Goal: Check status

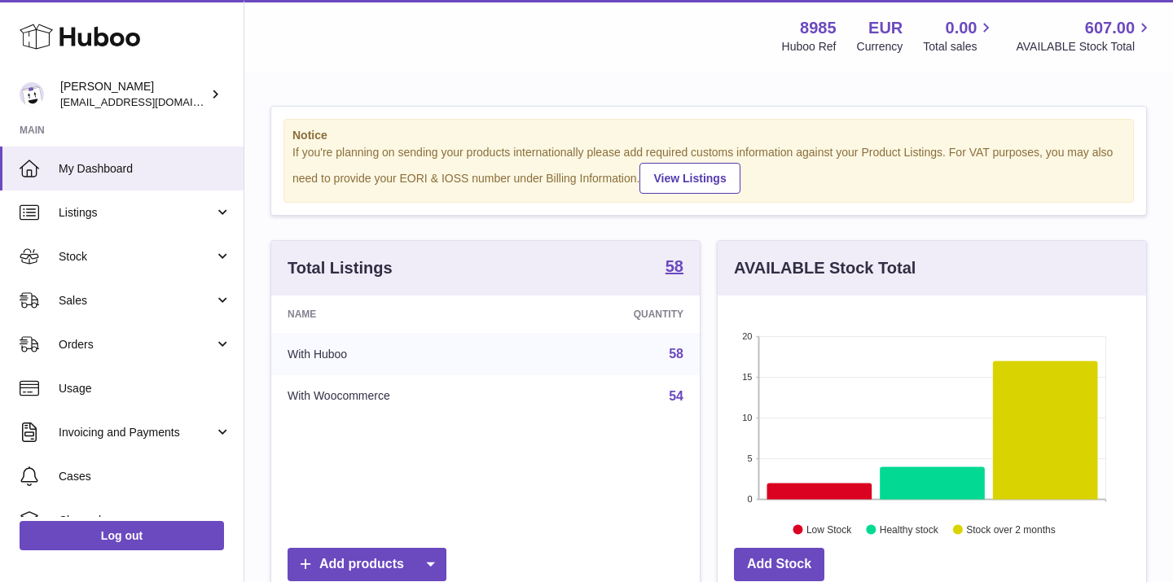
scroll to position [254, 428]
click at [821, 489] on icon at bounding box center [819, 491] width 105 height 16
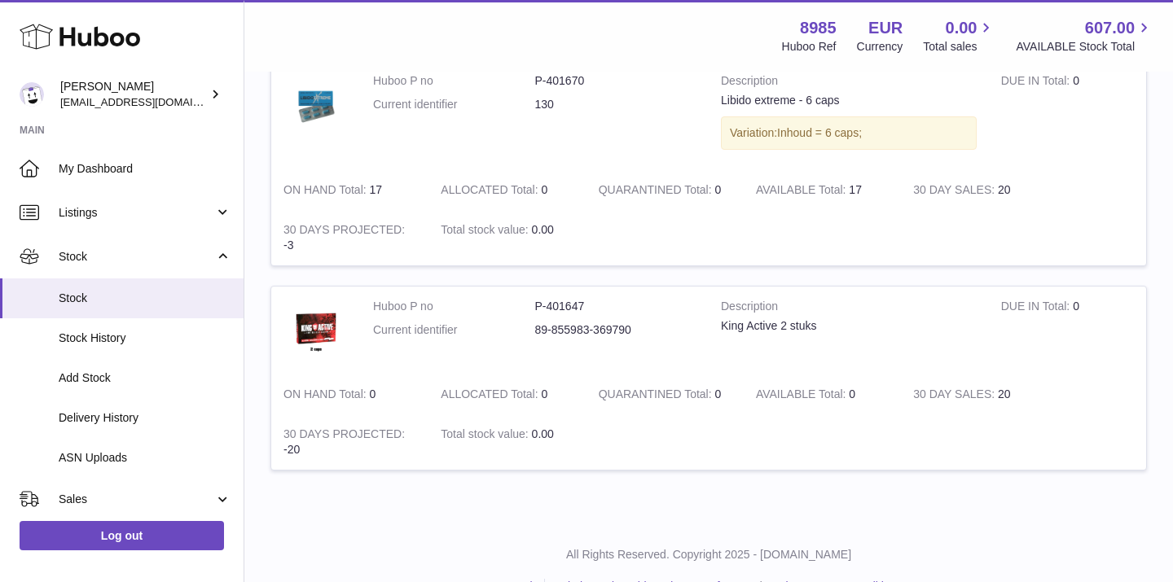
scroll to position [892, 0]
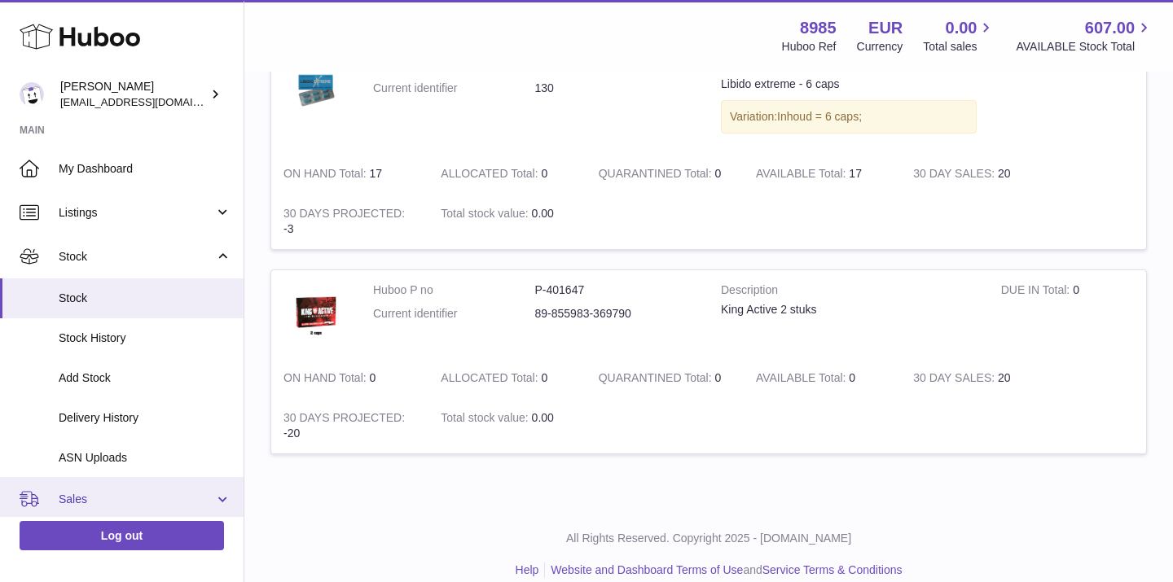
click at [220, 495] on link "Sales" at bounding box center [121, 499] width 243 height 44
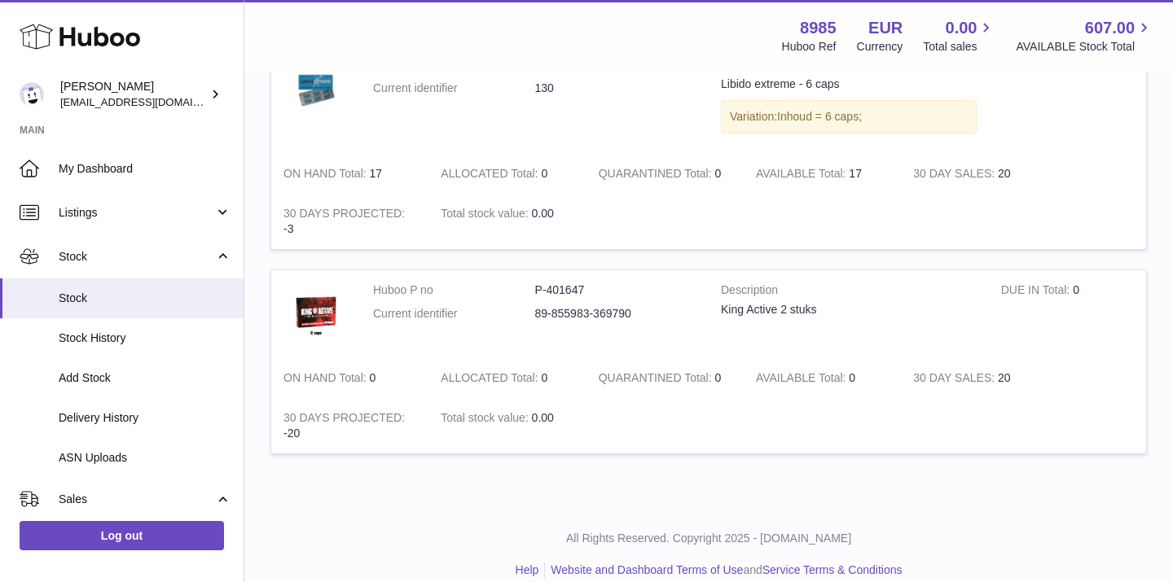
click at [244, 510] on div "All Rights Reserved. Copyright 2025 - Huboo.co.uk Help Website and Dashboard Te…" at bounding box center [708, 554] width 928 height 96
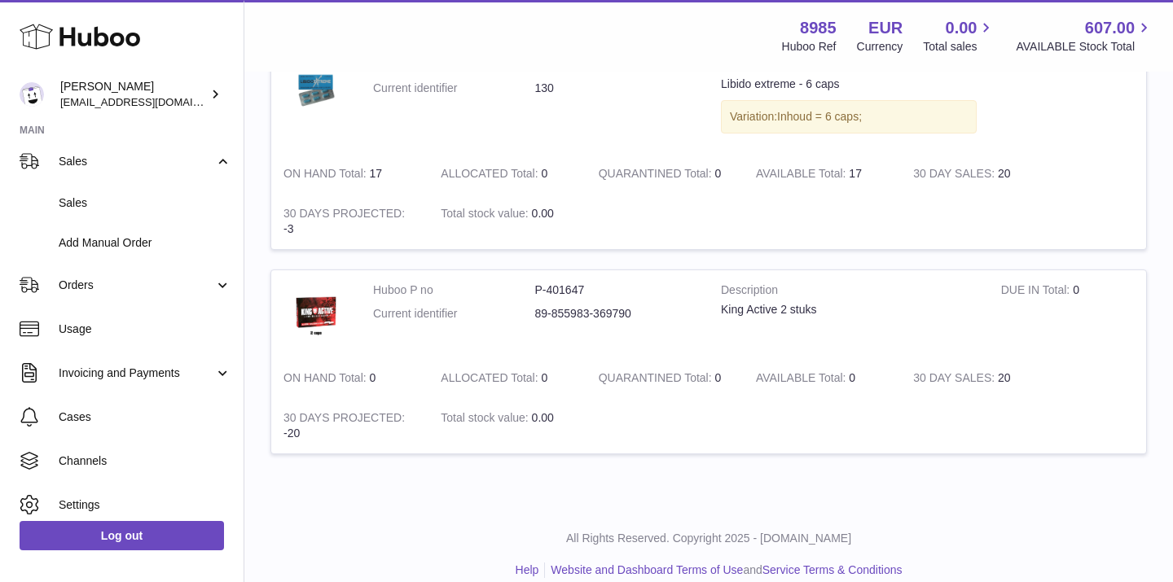
scroll to position [387, 0]
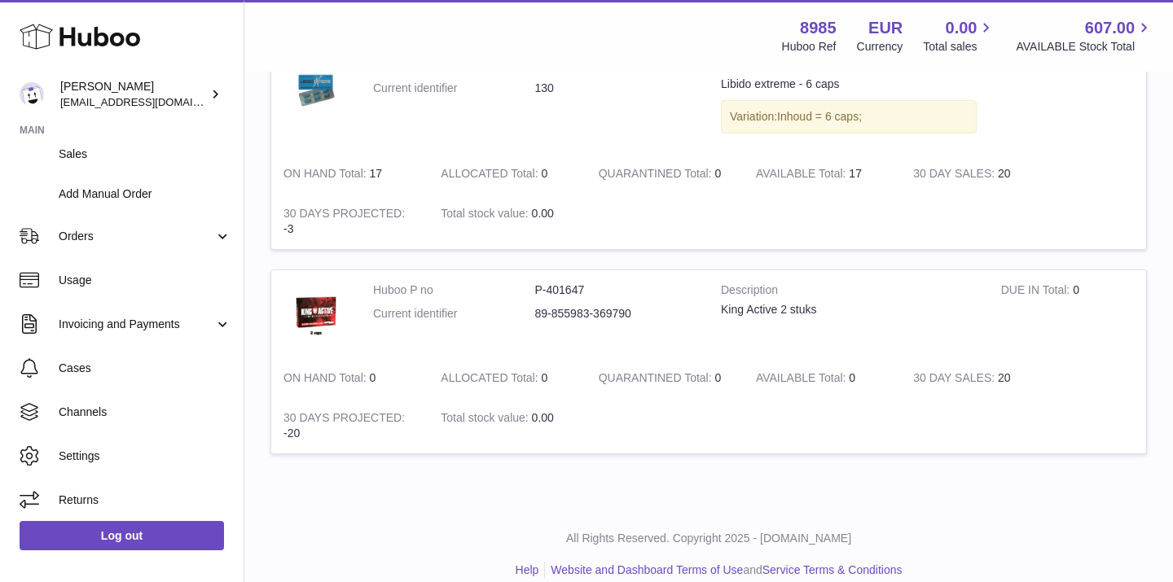
click at [96, 140] on strong "Main" at bounding box center [121, 135] width 243 height 23
click at [81, 150] on span "Sales" at bounding box center [145, 154] width 173 height 15
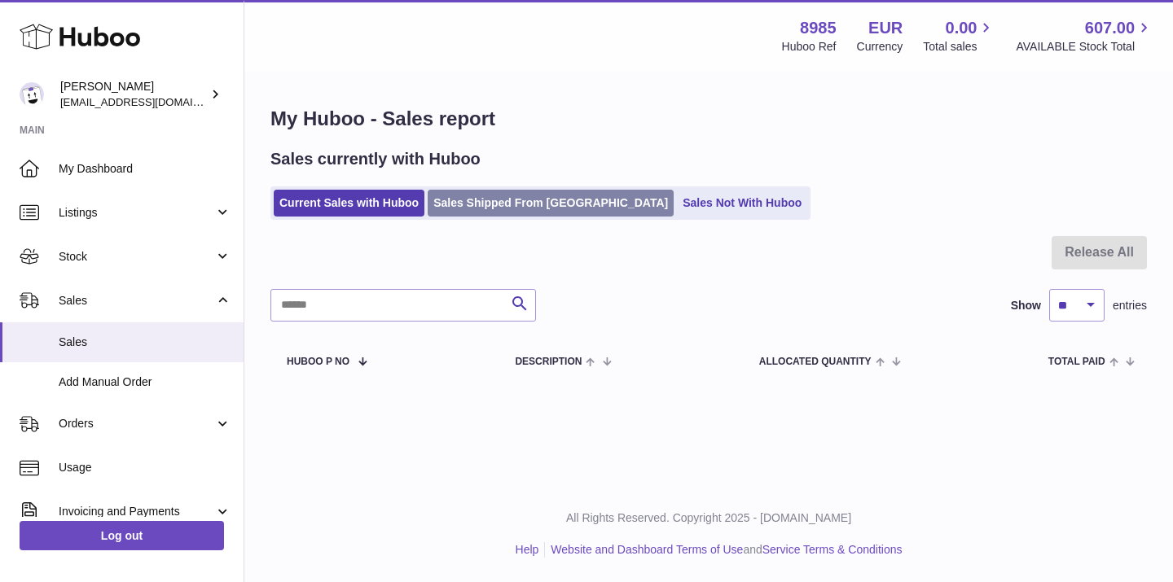
click at [458, 199] on link "Sales Shipped From Huboo" at bounding box center [550, 203] width 246 height 27
